Goal: Transaction & Acquisition: Obtain resource

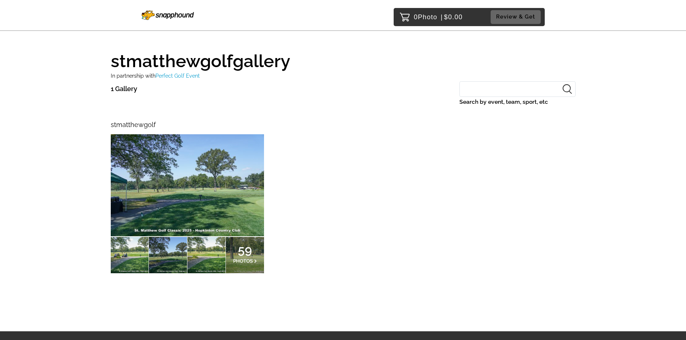
click at [205, 193] on img at bounding box center [187, 185] width 153 height 102
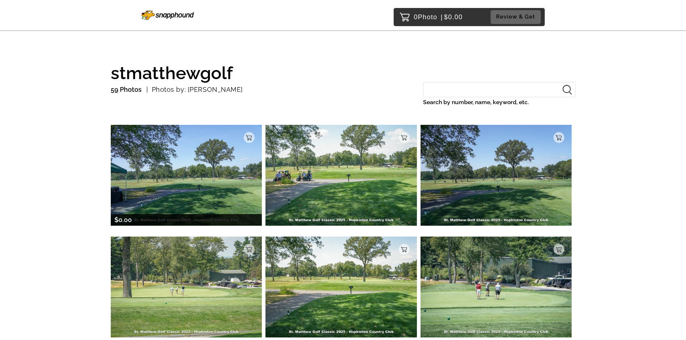
click at [199, 176] on img at bounding box center [186, 175] width 151 height 101
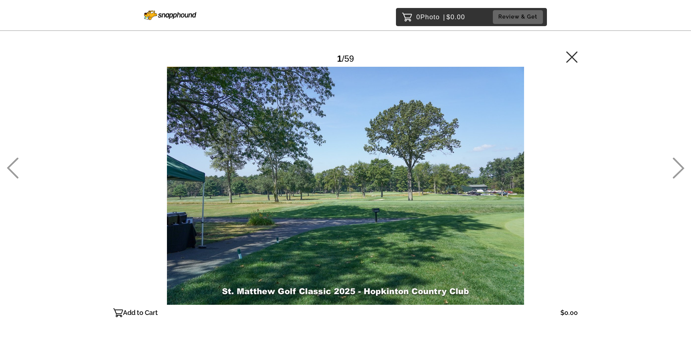
click at [682, 170] on icon at bounding box center [679, 168] width 12 height 21
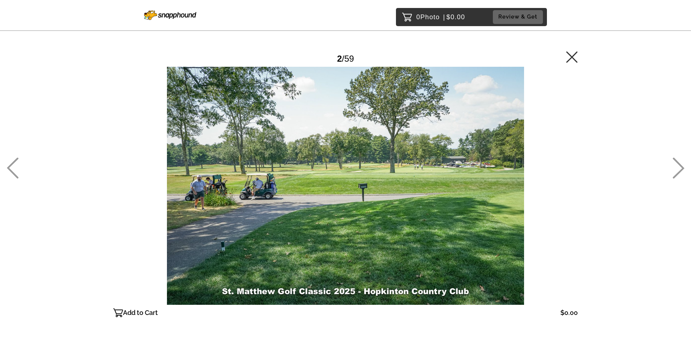
click at [676, 170] on icon at bounding box center [679, 168] width 12 height 21
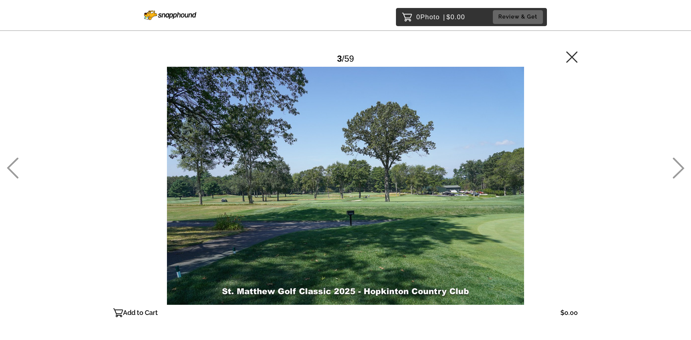
click at [676, 170] on icon at bounding box center [679, 168] width 12 height 21
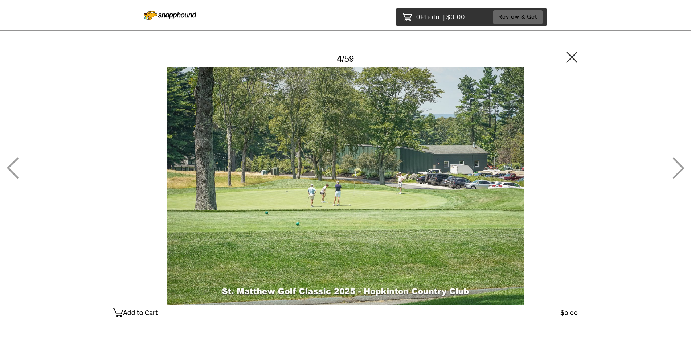
click at [675, 171] on icon at bounding box center [679, 168] width 12 height 21
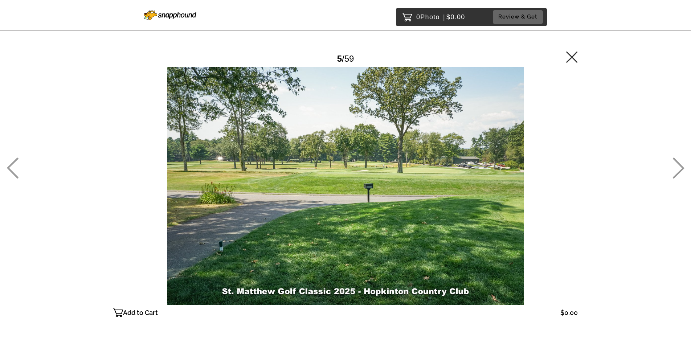
click at [673, 172] on icon at bounding box center [679, 168] width 12 height 21
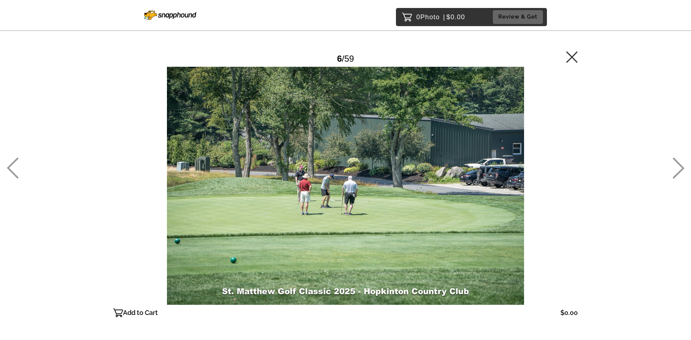
click at [680, 176] on icon at bounding box center [679, 168] width 12 height 21
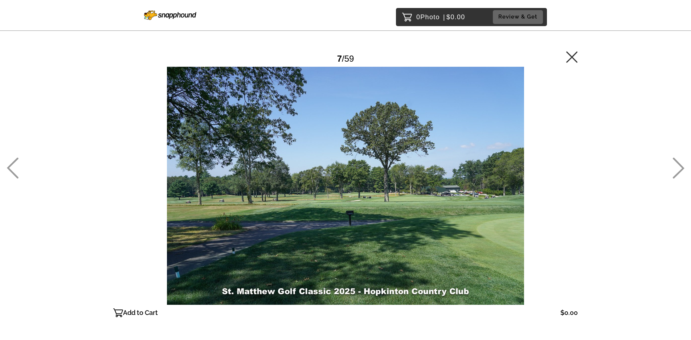
click at [681, 176] on icon at bounding box center [679, 168] width 12 height 21
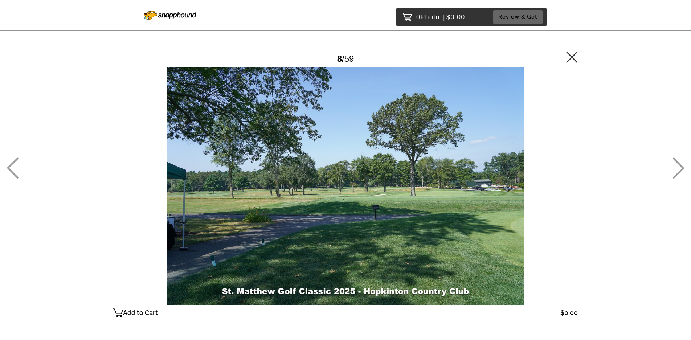
click at [682, 177] on icon at bounding box center [679, 168] width 12 height 21
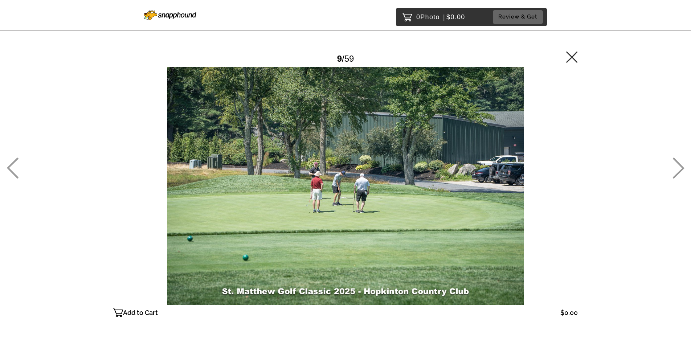
click at [682, 177] on icon at bounding box center [679, 168] width 12 height 21
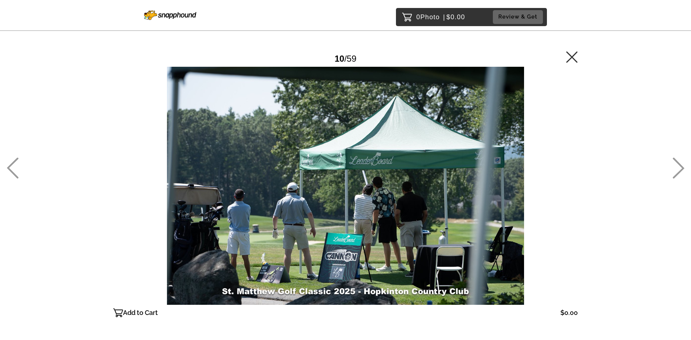
click at [682, 177] on icon at bounding box center [679, 168] width 12 height 21
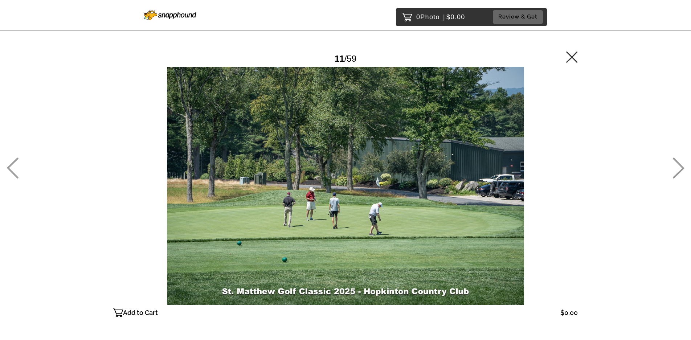
click at [682, 177] on icon at bounding box center [679, 168] width 12 height 21
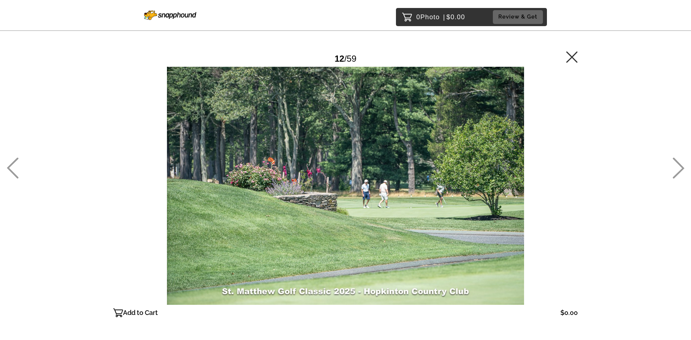
click at [682, 177] on icon at bounding box center [679, 168] width 12 height 21
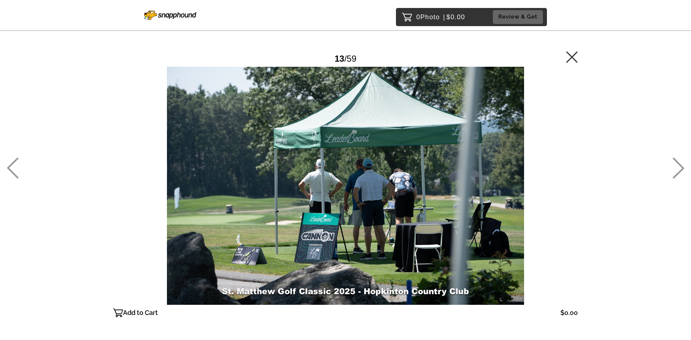
click at [682, 176] on icon at bounding box center [679, 168] width 12 height 21
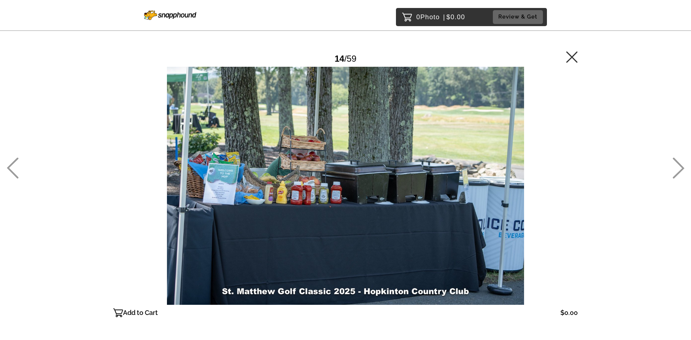
click at [682, 176] on icon at bounding box center [679, 168] width 12 height 21
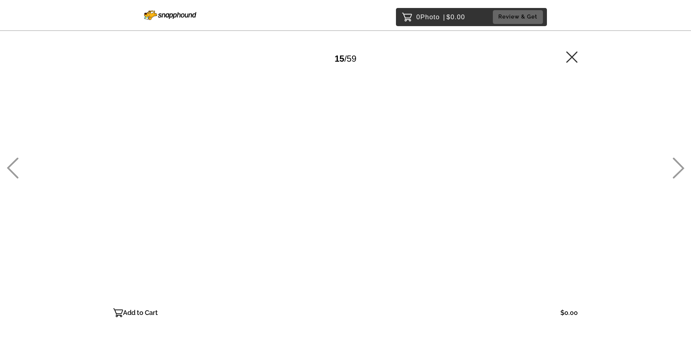
click at [682, 176] on icon at bounding box center [679, 168] width 12 height 21
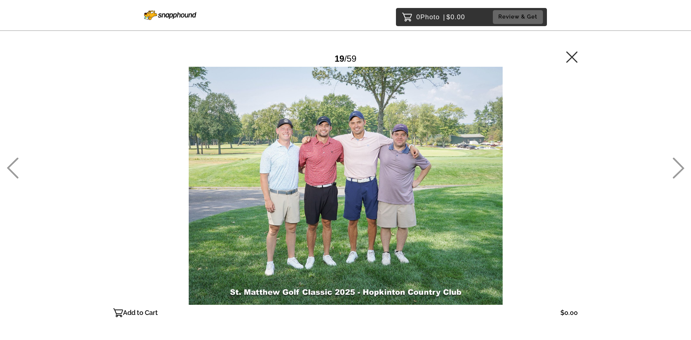
click at [682, 176] on icon at bounding box center [679, 168] width 12 height 21
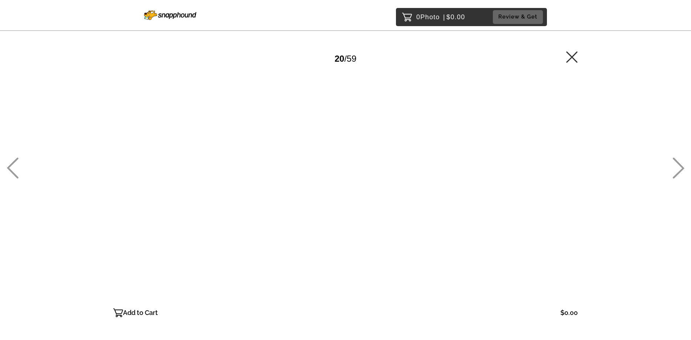
click at [682, 176] on icon at bounding box center [679, 168] width 12 height 21
click at [142, 311] on p "Add to Cart" at bounding box center [140, 313] width 35 height 12
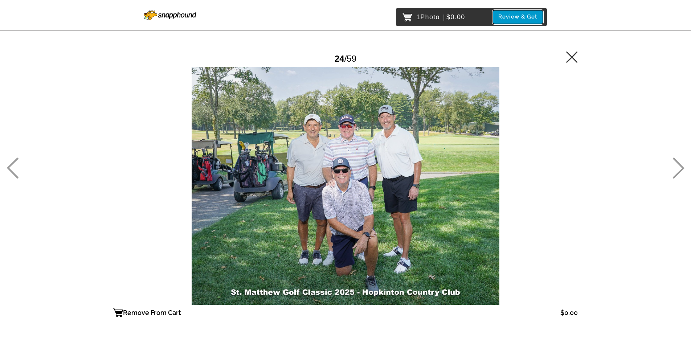
click at [525, 16] on button "Review & Get" at bounding box center [518, 16] width 50 height 13
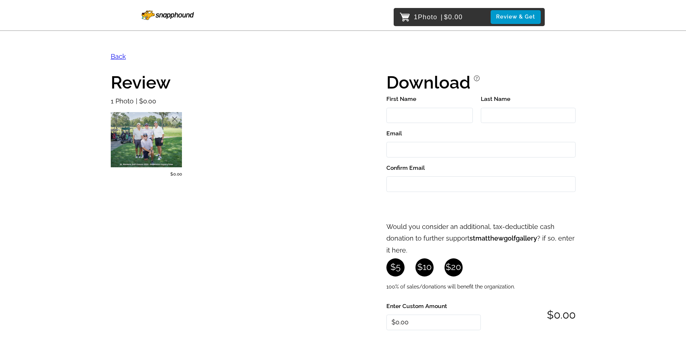
click at [403, 112] on input "First Name" at bounding box center [429, 116] width 86 height 16
type input "Joseph"
type input "Quaranto"
type input "jquaranto@qmeval.com"
click at [430, 183] on input "Confirm Email" at bounding box center [480, 184] width 189 height 16
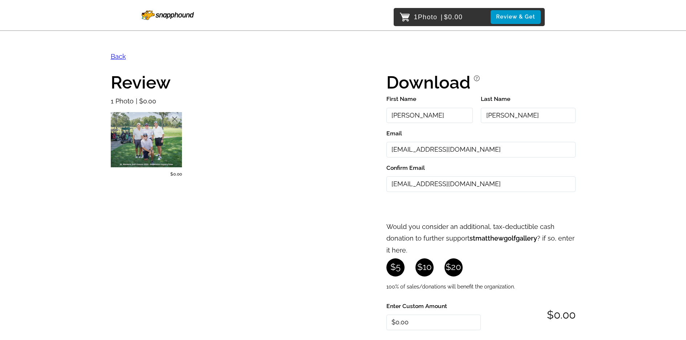
type input "jquaranto@qmeval.com"
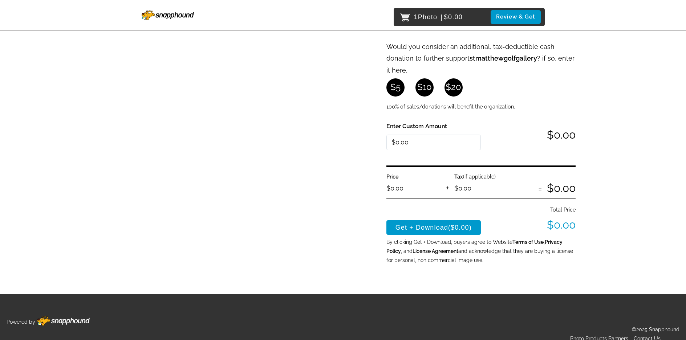
scroll to position [182, 0]
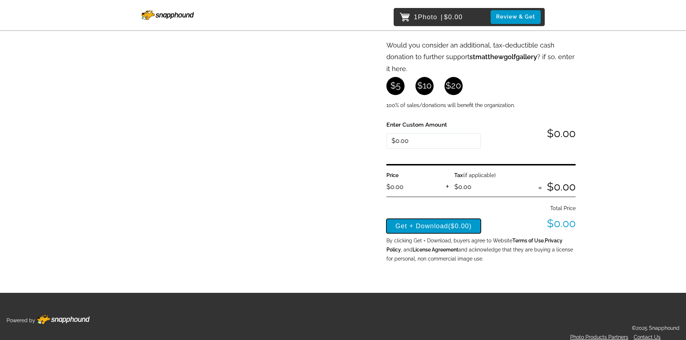
click at [424, 225] on button "Get + Download ($0.00)" at bounding box center [433, 226] width 95 height 15
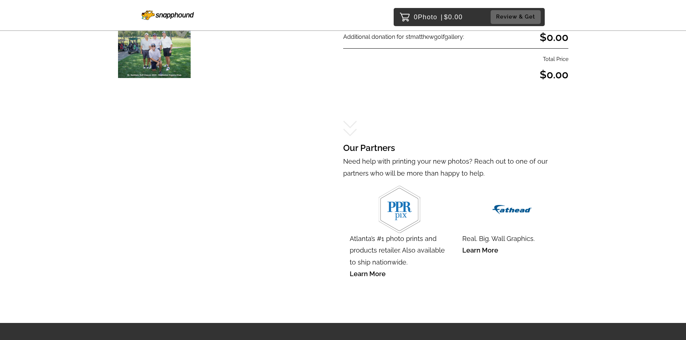
scroll to position [227, 0]
